Goal: Task Accomplishment & Management: Manage account settings

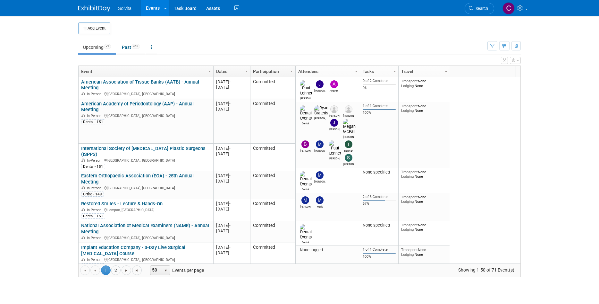
scroll to position [39, 0]
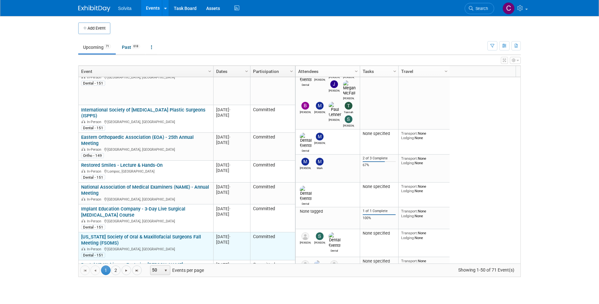
click at [175, 234] on link "[US_STATE] Society of Oral & Maxillofacial Surgeons Fall Meeting (FSOMS)" at bounding box center [141, 240] width 120 height 12
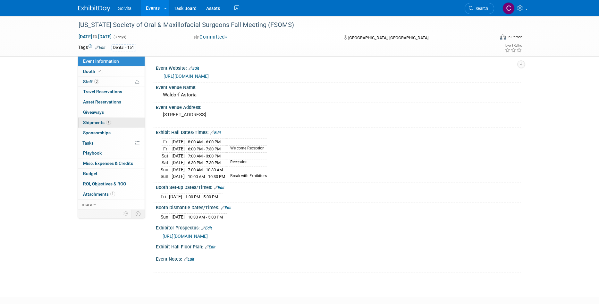
click at [92, 120] on span "Shipments 1" at bounding box center [97, 122] width 28 height 5
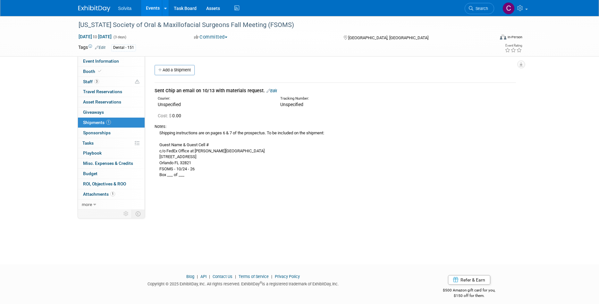
click at [153, 7] on link "Events" at bounding box center [152, 8] width 23 height 16
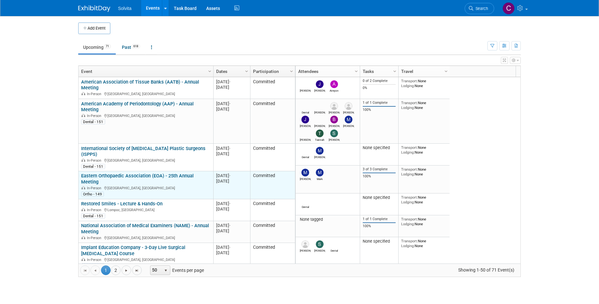
click at [162, 173] on link "Eastern Orthopaedic Association (EOA) - 25th Annual Meeting" at bounding box center [137, 179] width 113 height 12
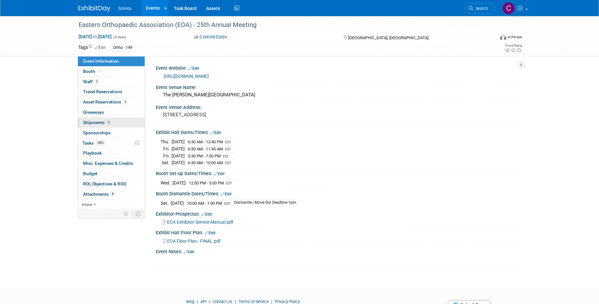
click at [88, 121] on span "Shipments 3" at bounding box center [97, 122] width 28 height 5
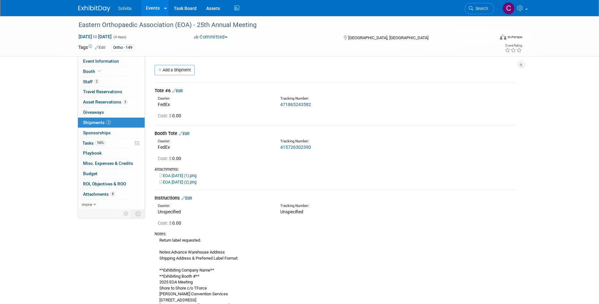
click at [292, 147] on link "415726302390" at bounding box center [295, 146] width 31 height 5
click at [188, 133] on link "Edit" at bounding box center [184, 133] width 11 height 5
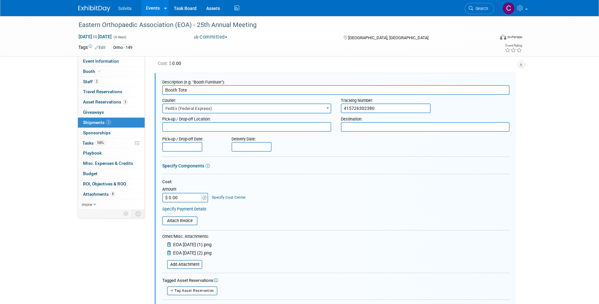
drag, startPoint x: 377, startPoint y: 105, endPoint x: 327, endPoint y: 105, distance: 50.7
click at [327, 105] on div "Courier: 007EX 17 Post Service (17PostService) 2GO (Negros Navigation) 360 Lion…" at bounding box center [336, 104] width 357 height 19
paste input "415726302390"
drag, startPoint x: 399, startPoint y: 105, endPoint x: 321, endPoint y: 107, distance: 78.0
click at [321, 107] on div "Courier: 007EX 17 Post Service (17PostService) 2GO (Negros Navigation) 360 Lion…" at bounding box center [336, 104] width 357 height 19
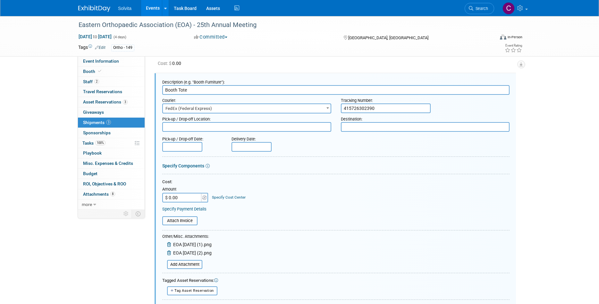
paste input "8"
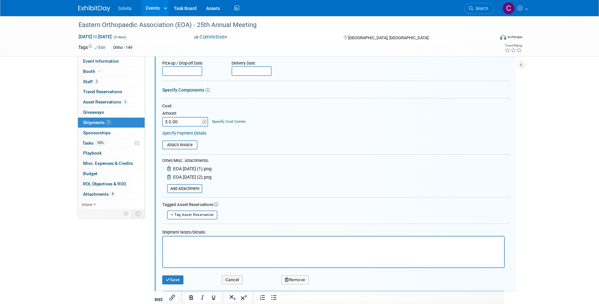
scroll to position [149, 0]
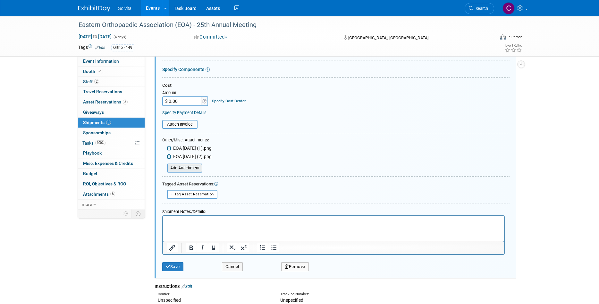
type input "415726302380"
click at [194, 171] on input "file" at bounding box center [163, 168] width 76 height 8
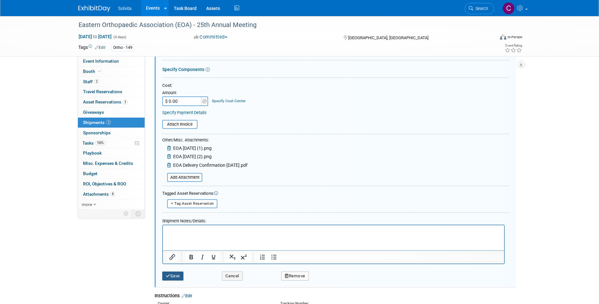
click at [178, 276] on button "Save" at bounding box center [172, 275] width 21 height 9
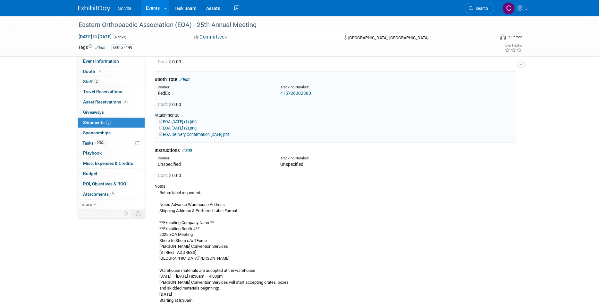
scroll to position [52, 0]
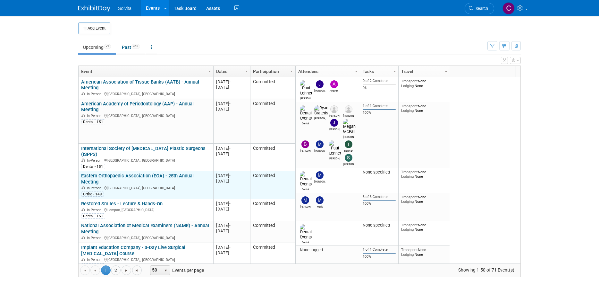
click at [179, 173] on link "Eastern Orthopaedic Association (EOA) - 25th Annual Meeting" at bounding box center [137, 179] width 113 height 12
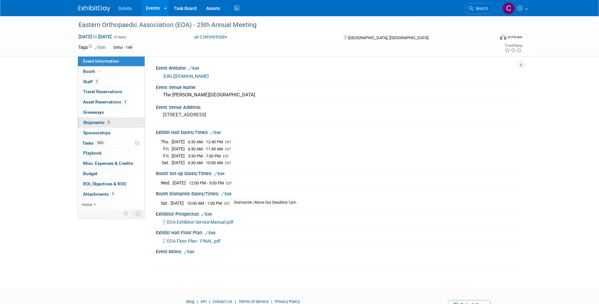
click at [103, 124] on span "Shipments 3" at bounding box center [97, 122] width 28 height 5
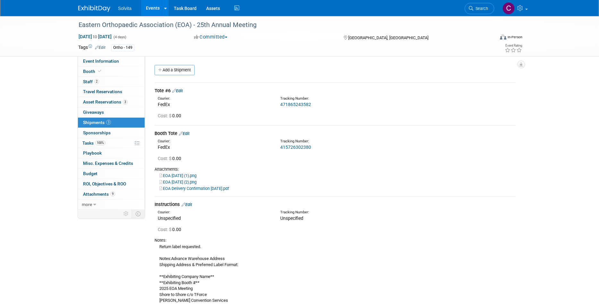
click at [194, 174] on link "EOA [DATE] (1).png" at bounding box center [177, 175] width 37 height 5
click at [182, 182] on link "EOA [DATE] (2).png" at bounding box center [177, 181] width 37 height 5
click at [100, 102] on span "Asset Reservations 3" at bounding box center [105, 101] width 45 height 5
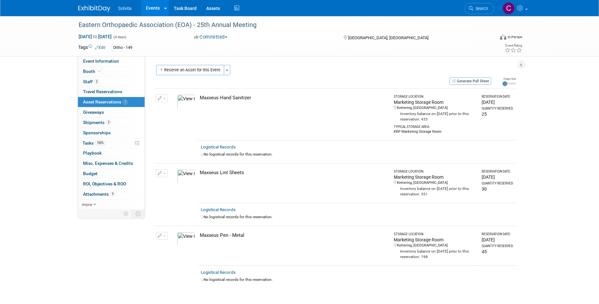
click at [156, 7] on link "Events" at bounding box center [152, 8] width 23 height 16
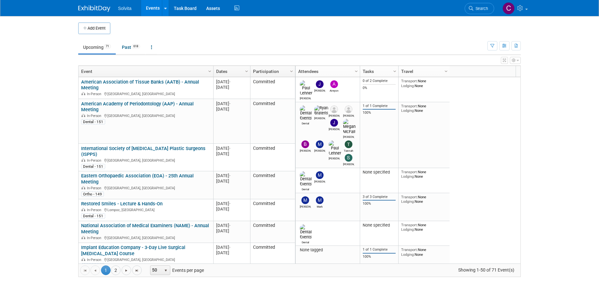
click at [331, 53] on ul "Upcoming 71 Past 618 All Events 689 Past and Upcoming Grouped Annually Events g…" at bounding box center [282, 47] width 409 height 14
